Goal: Entertainment & Leisure: Consume media (video, audio)

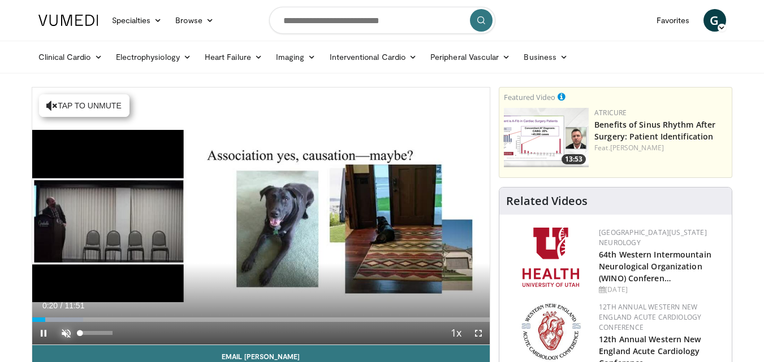
click at [60, 331] on span "Video Player" at bounding box center [66, 333] width 23 height 23
click at [65, 330] on span "Video Player" at bounding box center [66, 333] width 23 height 23
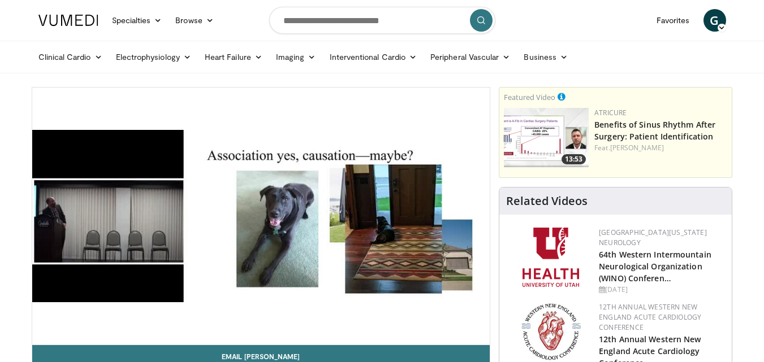
click at [65, 330] on video-js "**********" at bounding box center [261, 217] width 458 height 258
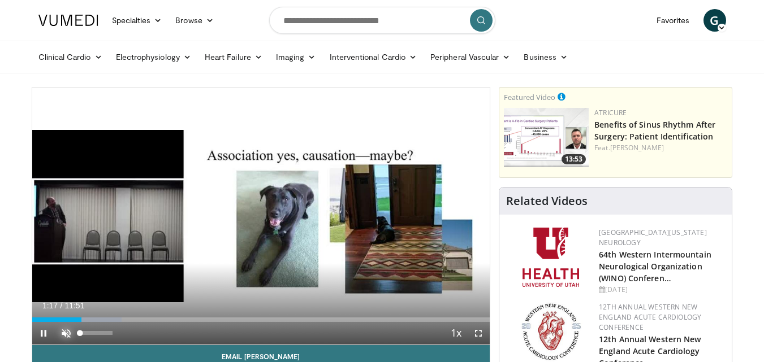
click at [68, 334] on span "Video Player" at bounding box center [66, 333] width 23 height 23
click at [478, 331] on span "Video Player" at bounding box center [478, 333] width 23 height 23
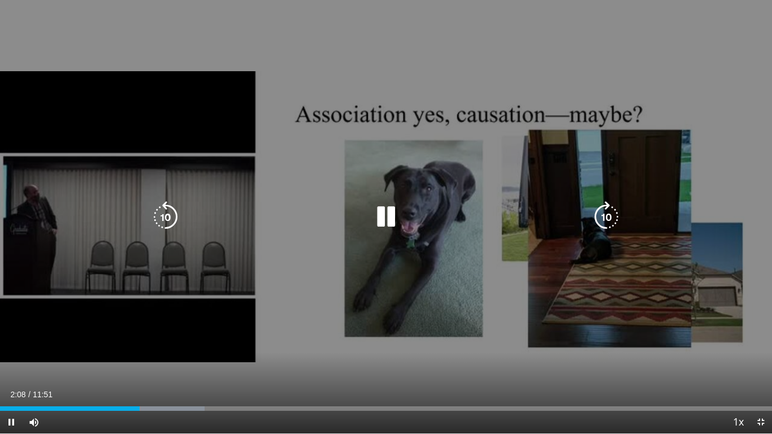
click at [387, 213] on icon "Video Player" at bounding box center [386, 217] width 32 height 32
click at [388, 217] on icon "Video Player" at bounding box center [386, 217] width 32 height 32
click at [320, 262] on div "10 seconds Tap to unmute" at bounding box center [386, 217] width 772 height 434
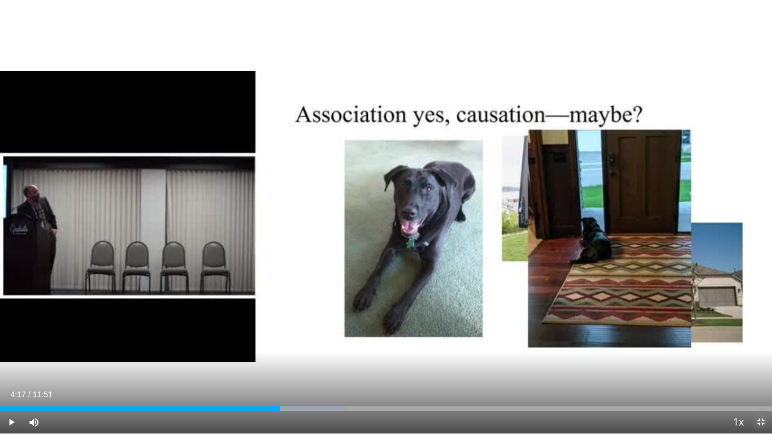
click at [759, 362] on span "Video Player" at bounding box center [761, 422] width 23 height 23
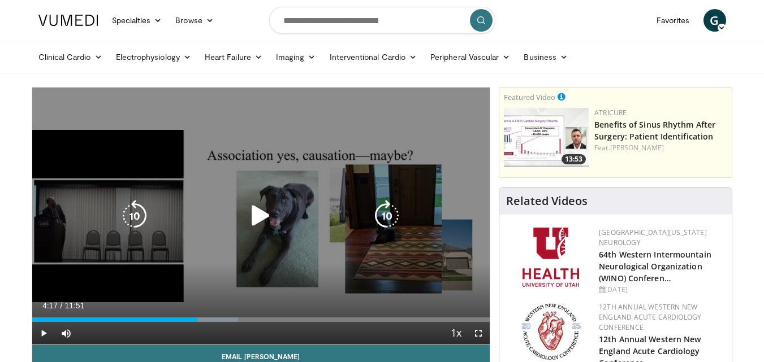
click at [260, 212] on icon "Video Player" at bounding box center [261, 216] width 32 height 32
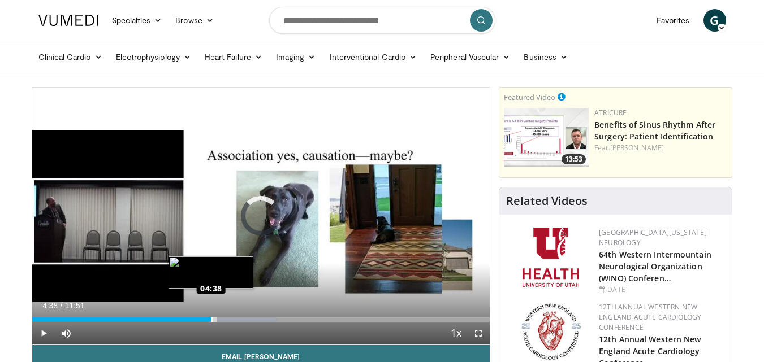
click at [211, 318] on div "Loaded : 53.50% 04:38 04:38" at bounding box center [261, 320] width 458 height 5
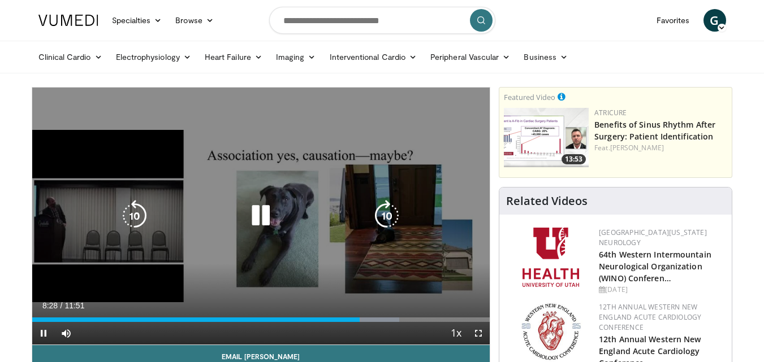
click at [370, 266] on div "10 seconds Tap to unmute" at bounding box center [261, 216] width 458 height 257
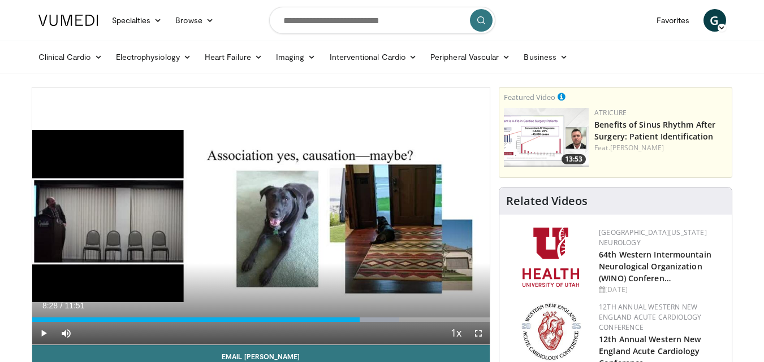
click at [356, 301] on div "Current Time 8:28 / Duration 11:51" at bounding box center [261, 306] width 458 height 10
click at [351, 319] on div "08:15" at bounding box center [191, 320] width 319 height 5
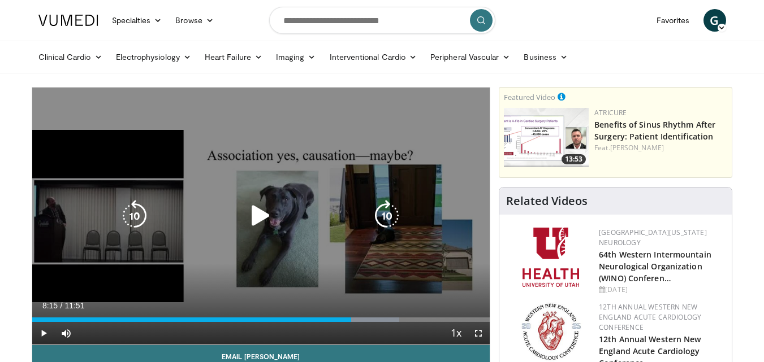
click at [267, 215] on icon "Video Player" at bounding box center [261, 216] width 32 height 32
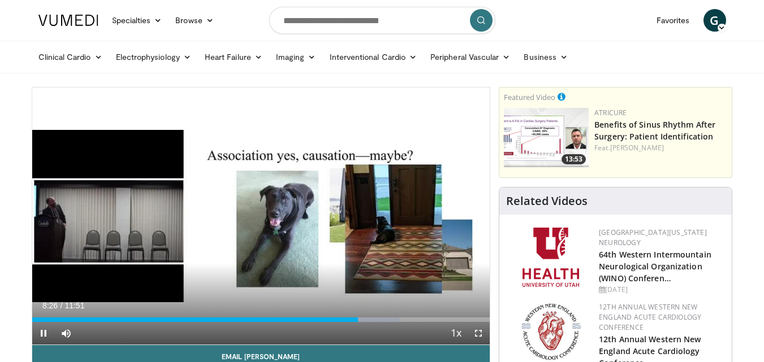
click at [444, 167] on div "10 seconds Tap to unmute" at bounding box center [261, 216] width 458 height 257
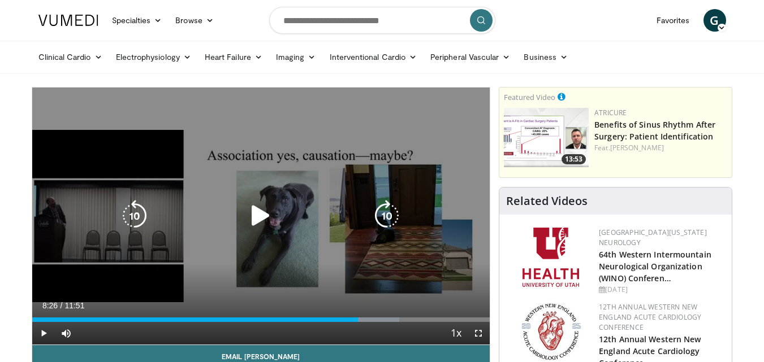
click at [381, 176] on div "10 seconds Tap to unmute" at bounding box center [261, 216] width 458 height 257
click at [431, 158] on div "10 seconds Tap to unmute" at bounding box center [261, 216] width 458 height 257
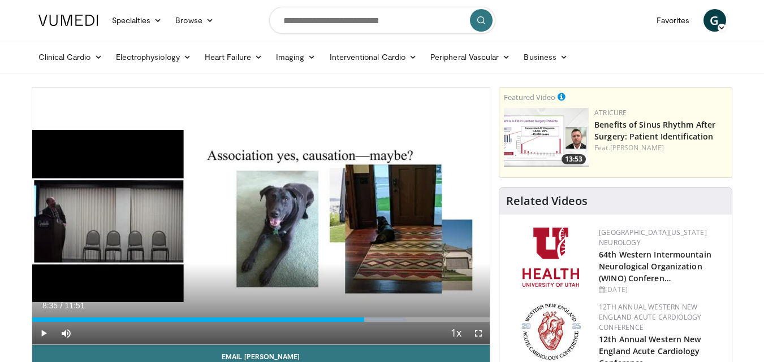
click at [439, 220] on div "10 seconds Tap to unmute" at bounding box center [261, 216] width 458 height 257
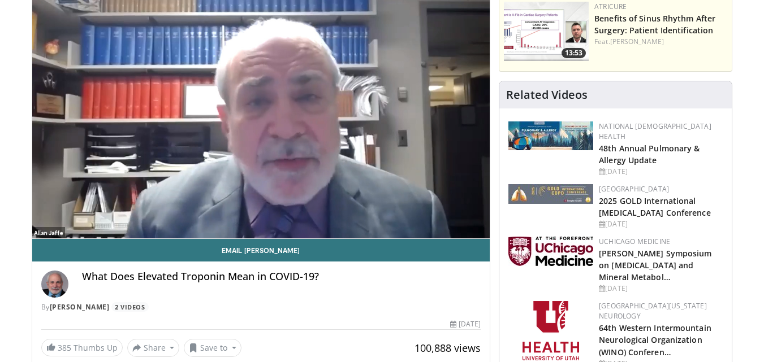
scroll to position [113, 0]
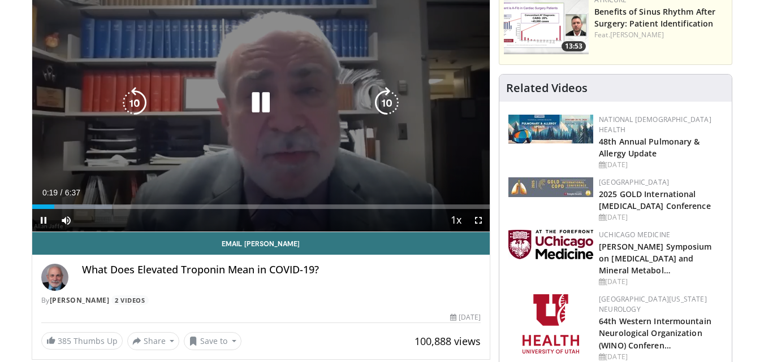
click at [330, 126] on div "10 seconds Tap to unmute" at bounding box center [261, 103] width 458 height 257
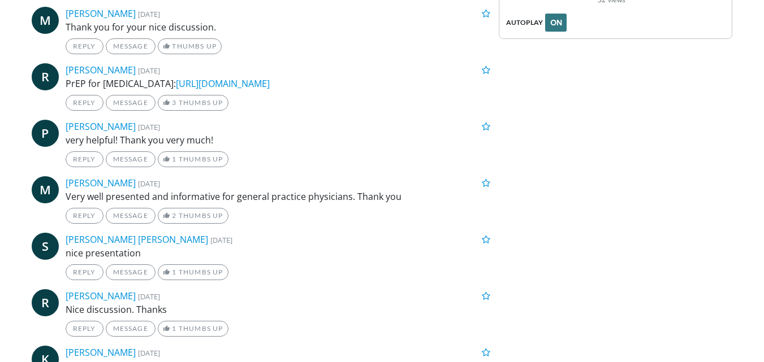
scroll to position [2232, 0]
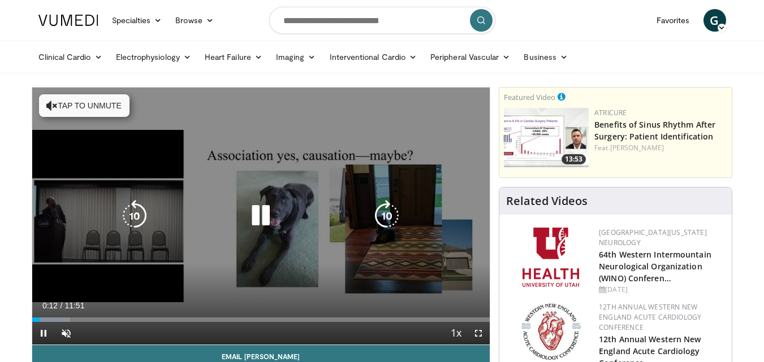
click at [237, 283] on div "10 seconds Tap to unmute" at bounding box center [261, 216] width 458 height 257
